Goal: Find contact information: Find contact information

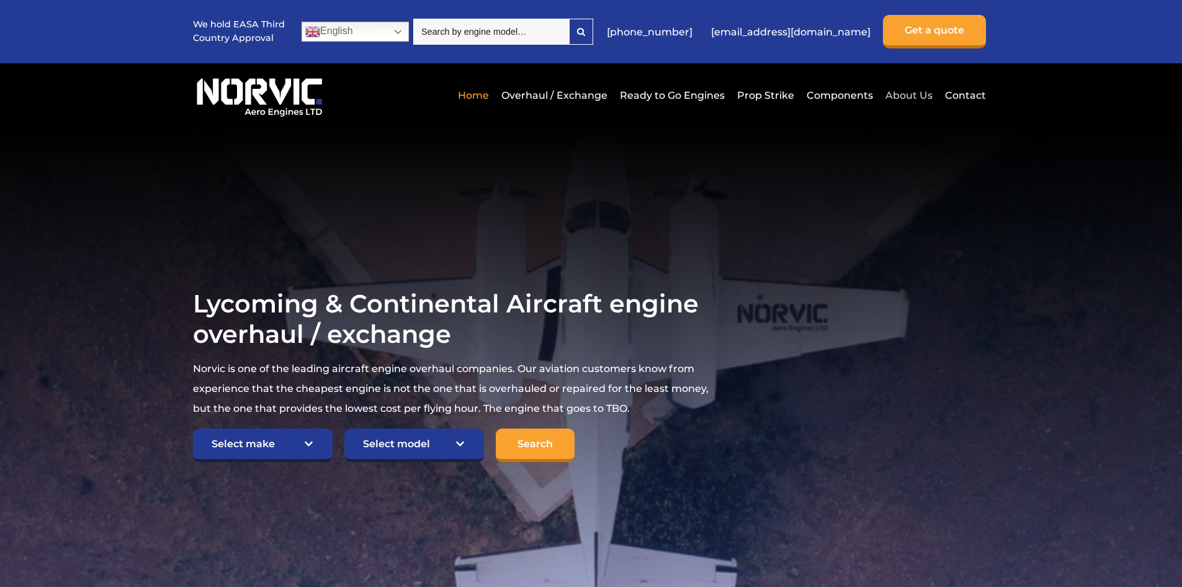
click at [912, 96] on link "About Us" at bounding box center [909, 95] width 53 height 30
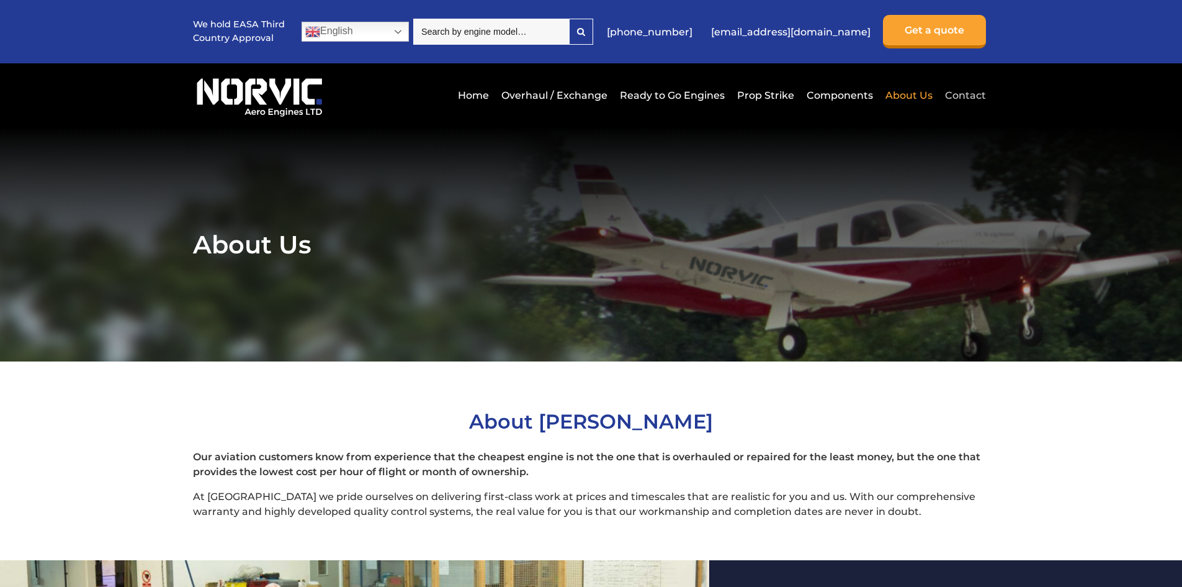
click at [954, 94] on link "Contact" at bounding box center [964, 95] width 44 height 30
